Goal: Ask a question

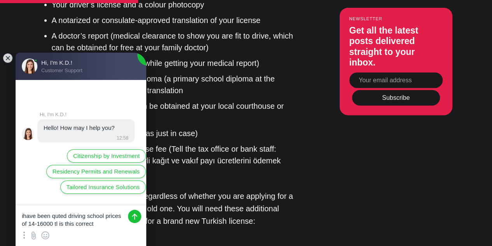
type textarea "ihave been quted driving school prices of 14-16000 tl is this correct."
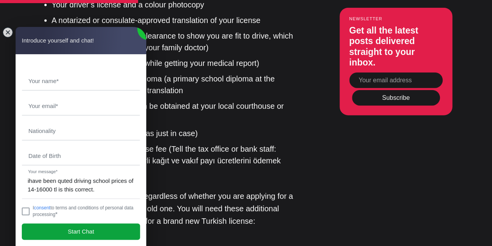
click at [95, 232] on jdiv "Start Chat" at bounding box center [81, 231] width 118 height 16
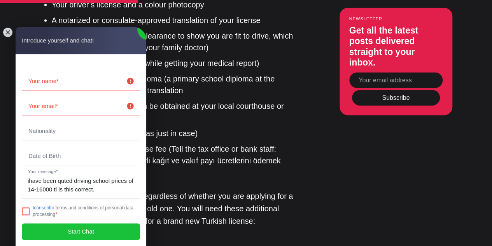
click at [26, 213] on jdiv at bounding box center [26, 211] width 8 height 8
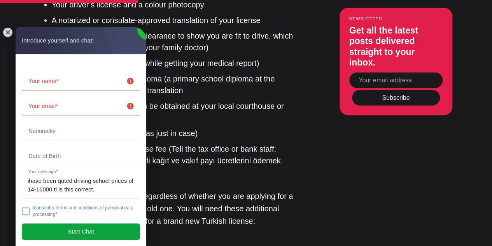
click at [78, 234] on span "Start Chat" at bounding box center [81, 231] width 26 height 9
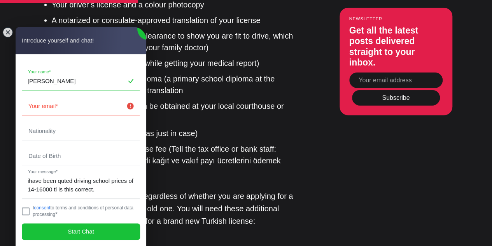
type input "[PERSON_NAME]"
click at [47, 108] on input "email" at bounding box center [81, 106] width 118 height 18
type input "[EMAIL_ADDRESS][DOMAIN_NAME]"
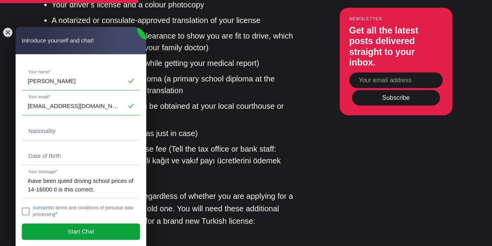
click at [93, 232] on span "Start Chat" at bounding box center [81, 231] width 26 height 9
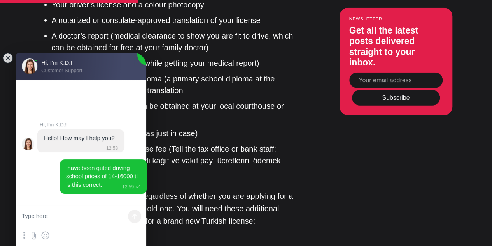
type textarea "?"
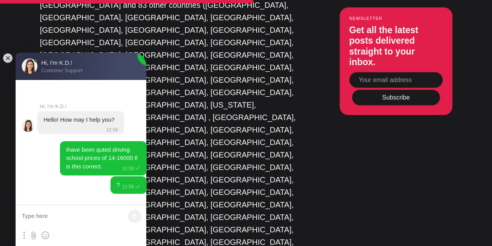
scroll to position [1687, 0]
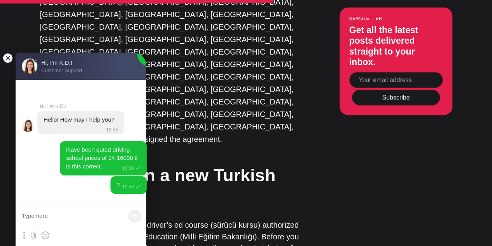
click at [4, 56] on jdiv at bounding box center [7, 58] width 11 height 11
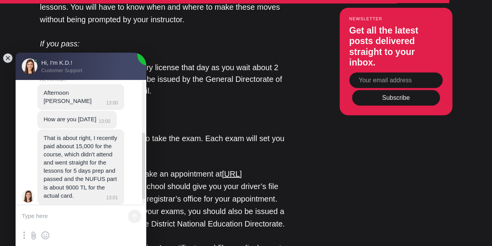
scroll to position [107, 0]
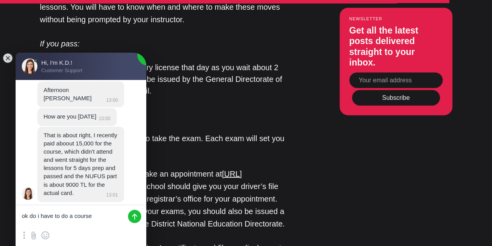
type textarea "ok do i have to do a course?"
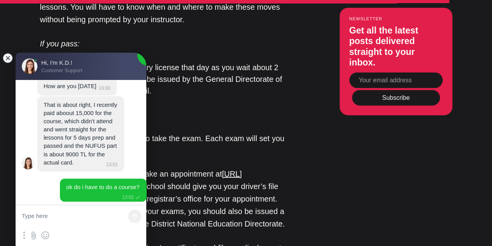
click at [8, 56] on jdiv at bounding box center [7, 58] width 11 height 11
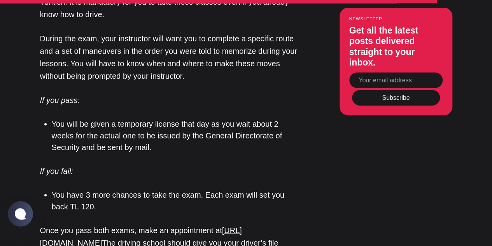
scroll to position [2471, 0]
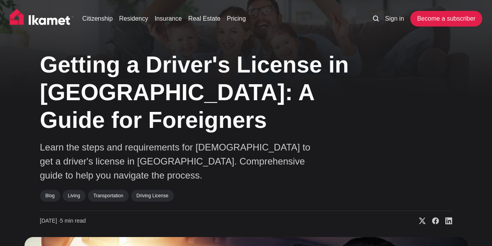
scroll to position [2471, 0]
